Goal: Information Seeking & Learning: Learn about a topic

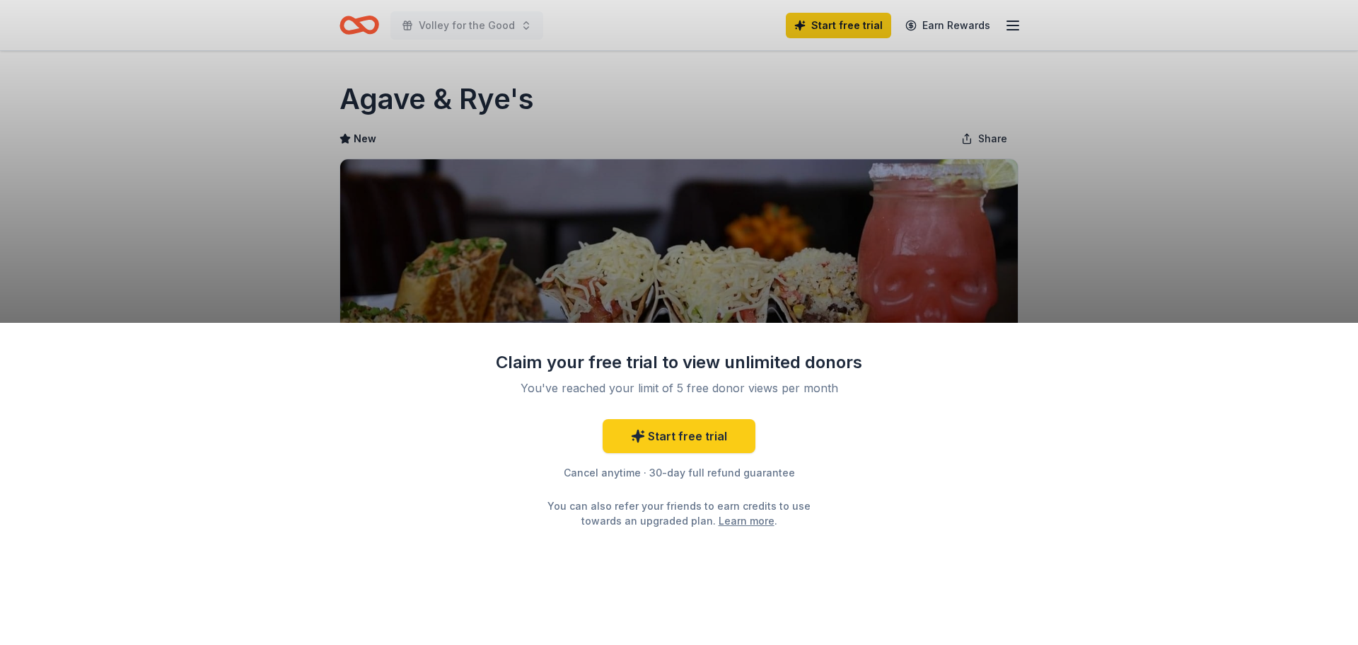
click at [727, 171] on div "Claim your free trial to view unlimited donors You've reached your limit of 5 f…" at bounding box center [679, 322] width 1358 height 645
click at [541, 183] on div "Claim your free trial to view unlimited donors You've reached your limit of 5 f…" at bounding box center [679, 322] width 1358 height 645
click at [719, 521] on link "Learn more" at bounding box center [747, 520] width 56 height 15
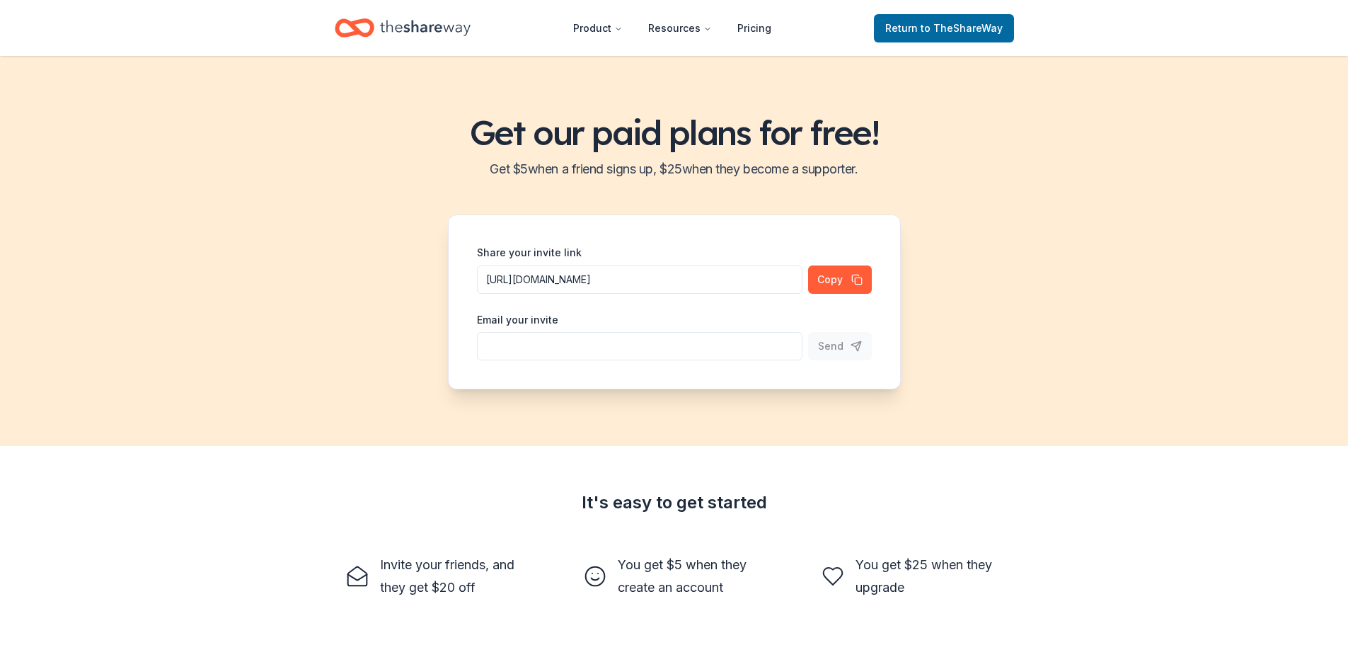
click at [410, 21] on icon "Home" at bounding box center [425, 27] width 91 height 29
click at [420, 26] on icon "Home" at bounding box center [425, 27] width 91 height 29
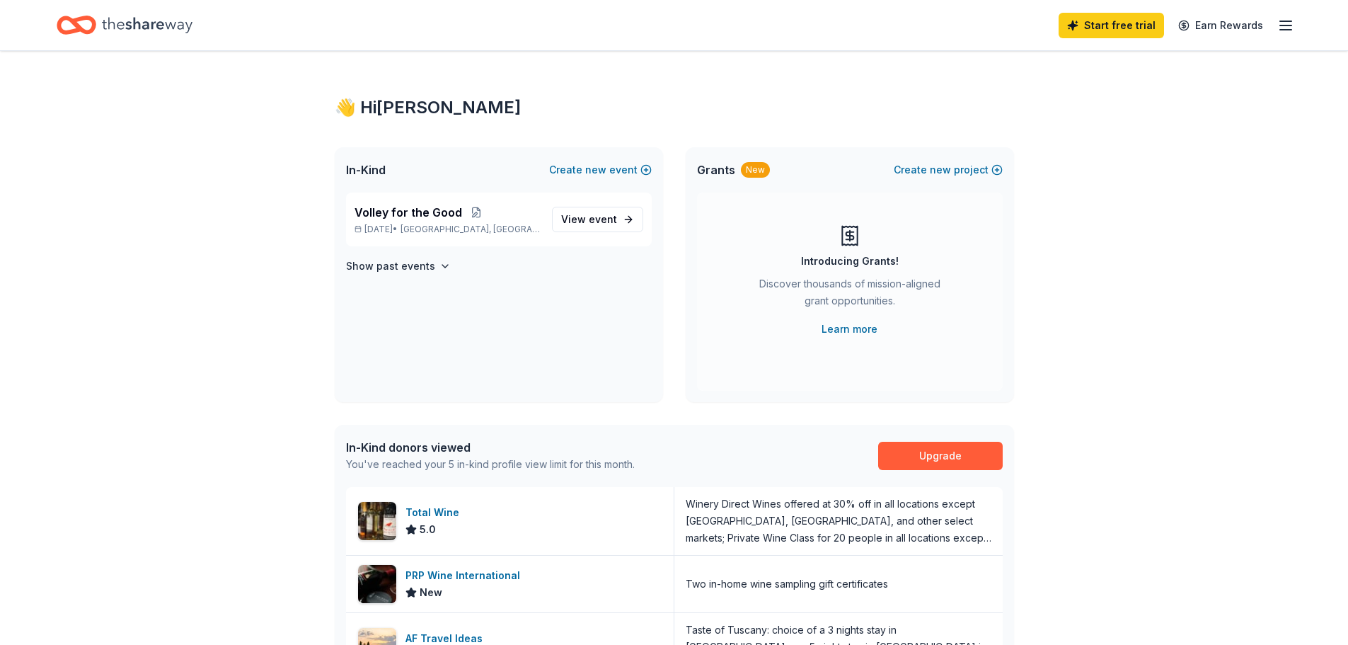
click at [608, 216] on span "event" at bounding box center [603, 219] width 28 height 12
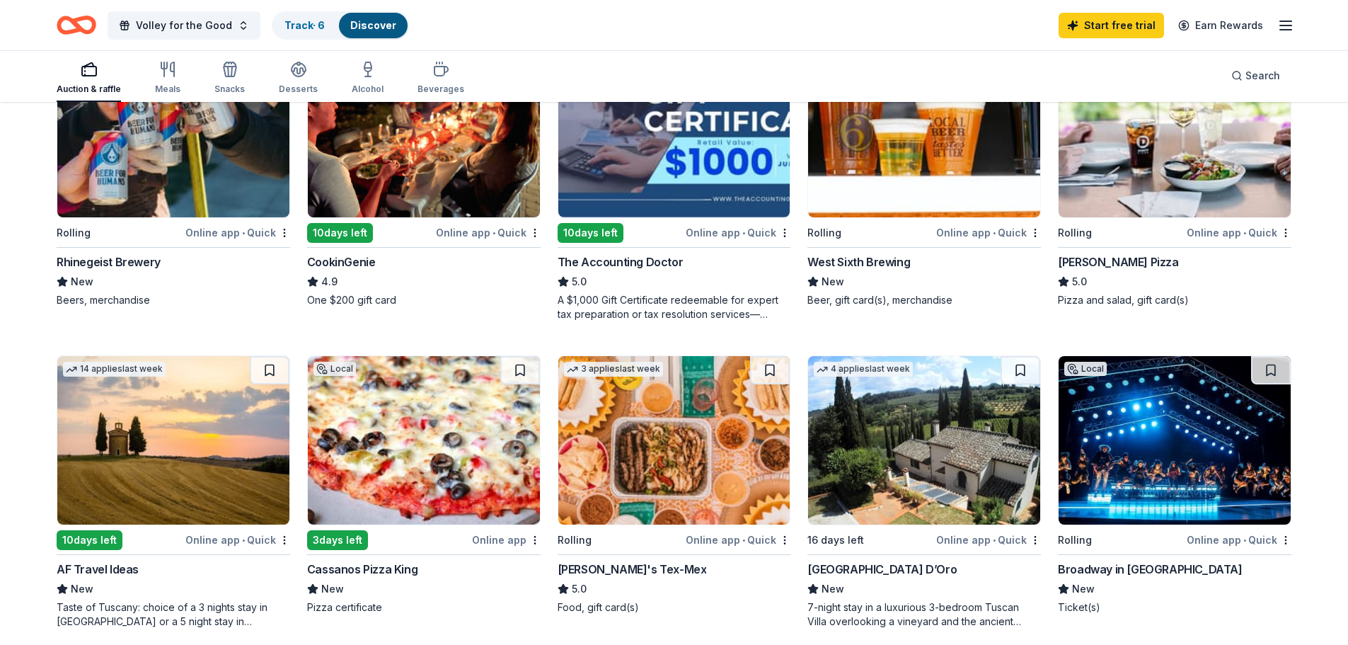
scroll to position [283, 0]
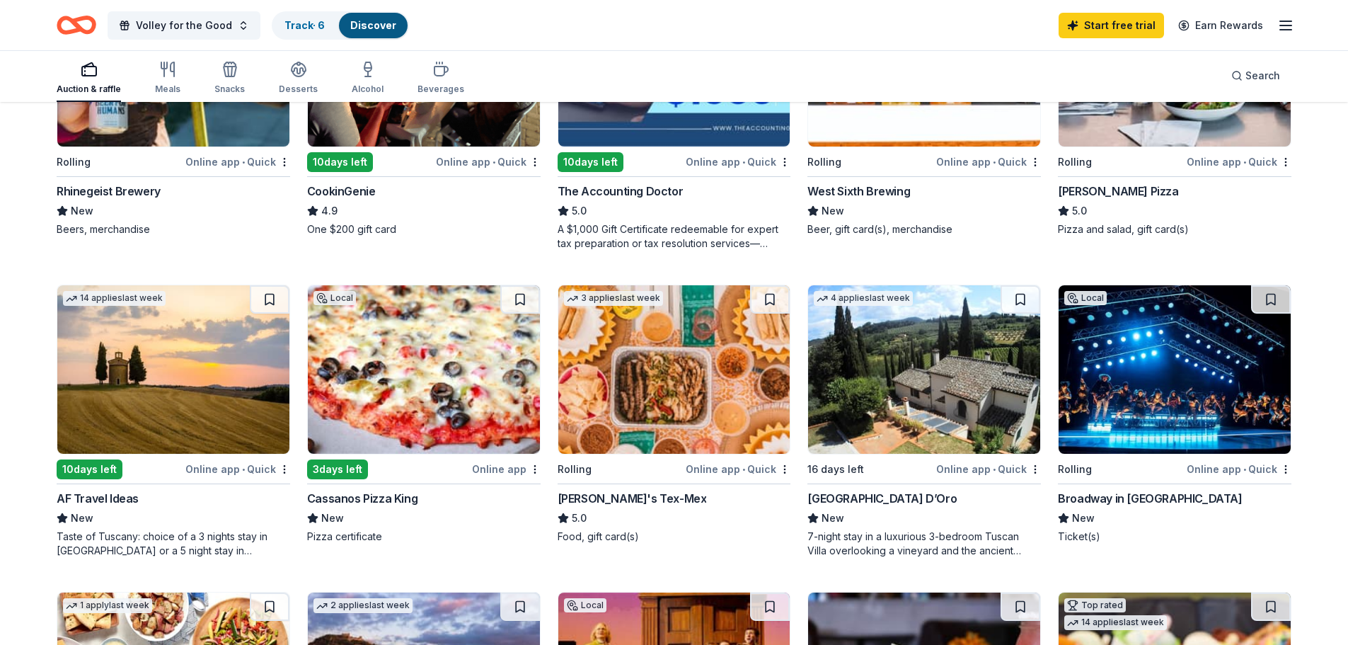
click at [596, 497] on div "Chuy's Tex-Mex" at bounding box center [631, 498] width 149 height 17
click at [427, 343] on img at bounding box center [424, 369] width 232 height 168
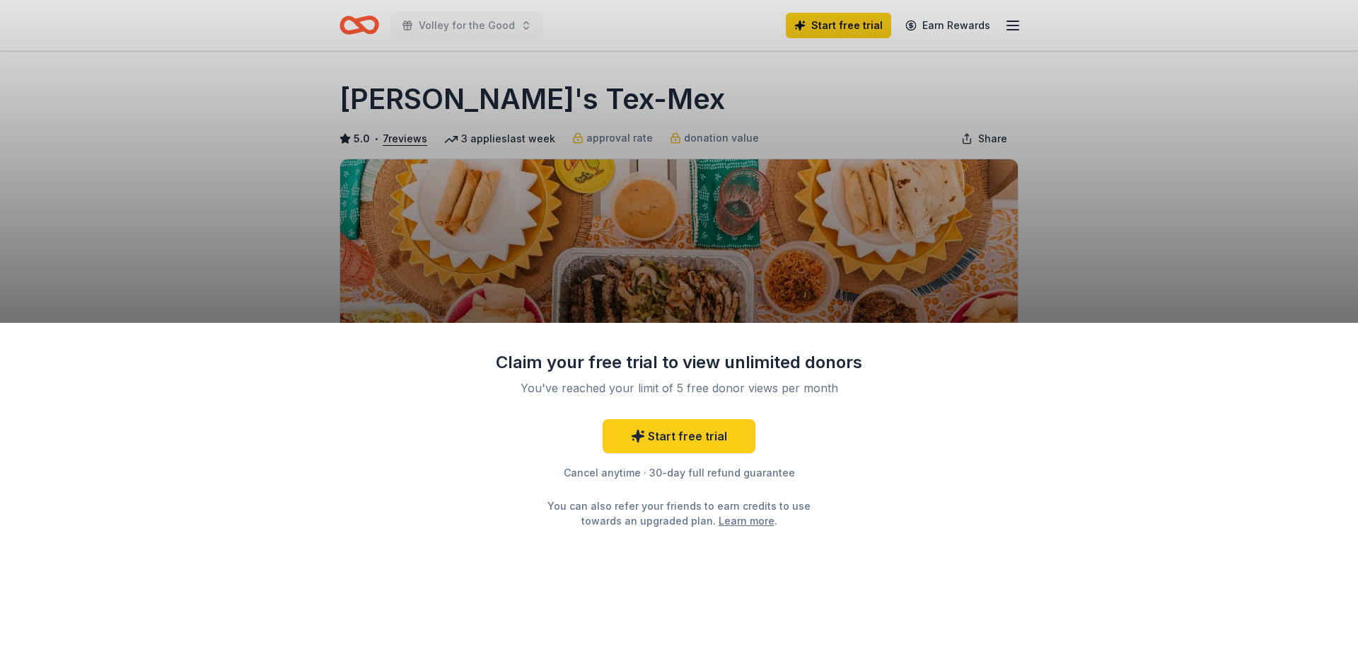
drag, startPoint x: 613, startPoint y: 231, endPoint x: 616, endPoint y: 223, distance: 8.1
click at [616, 223] on div "Claim your free trial to view unlimited donors You've reached your limit of 5 f…" at bounding box center [679, 322] width 1358 height 645
click at [402, 96] on div "Claim your free trial to view unlimited donors You've reached your limit of 5 f…" at bounding box center [679, 322] width 1358 height 645
